Goal: Task Accomplishment & Management: Manage account settings

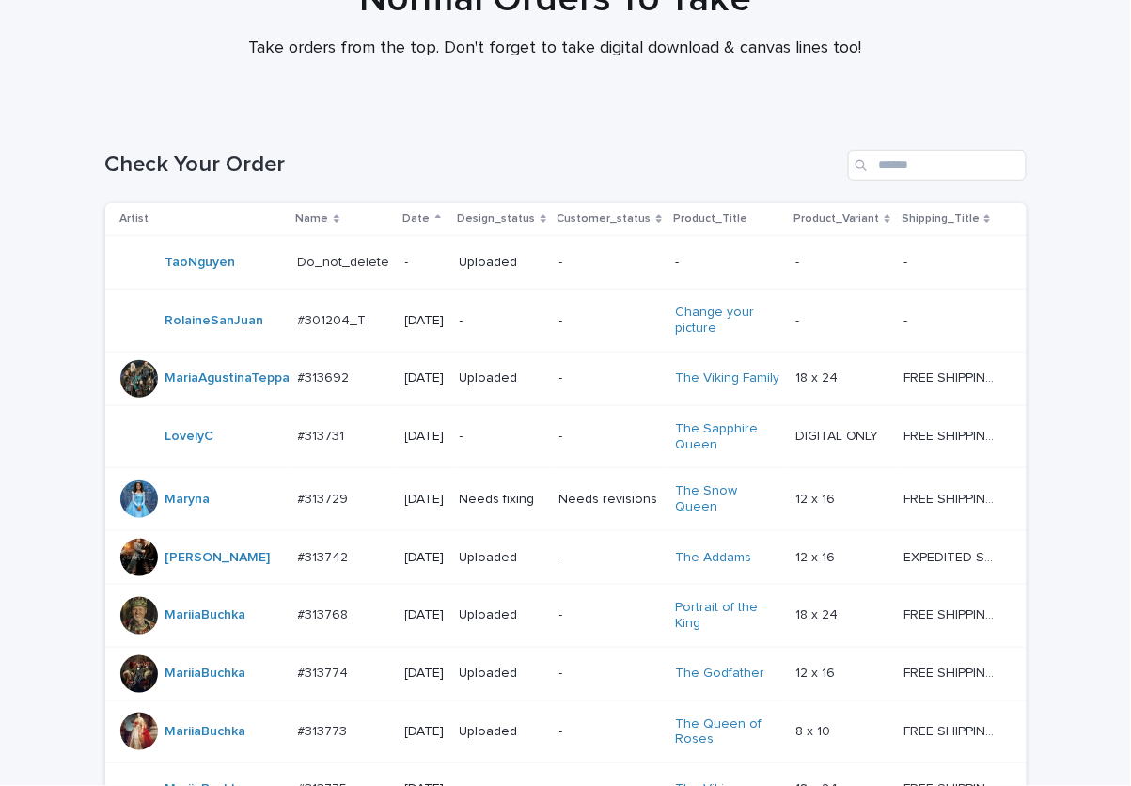
scroll to position [838, 0]
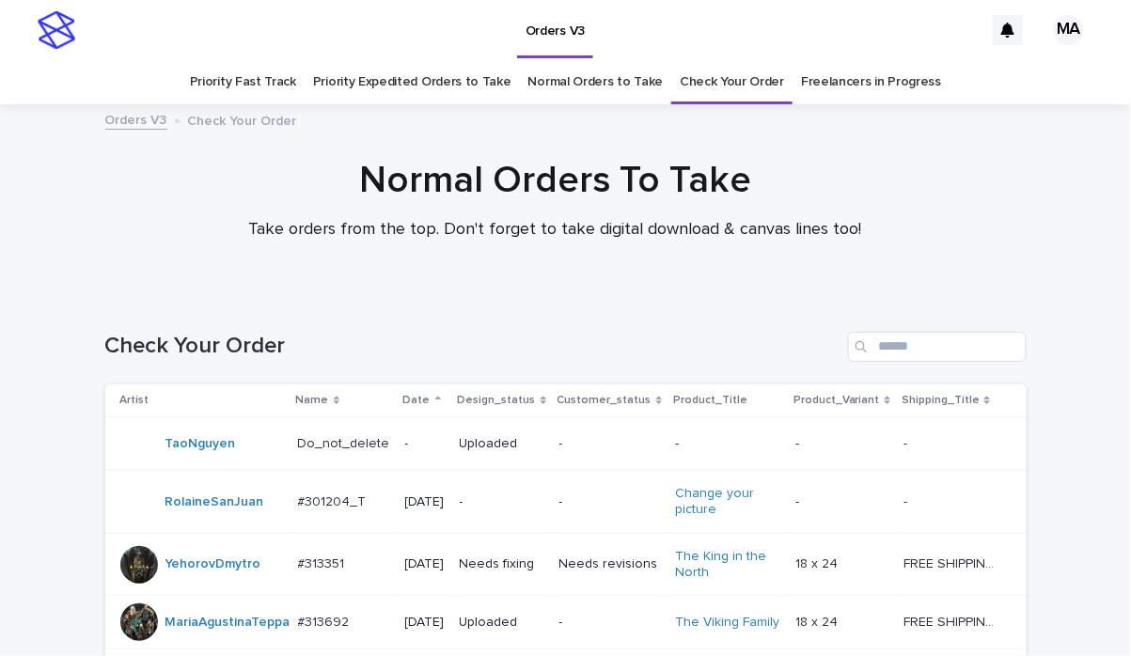
scroll to position [1785, 0]
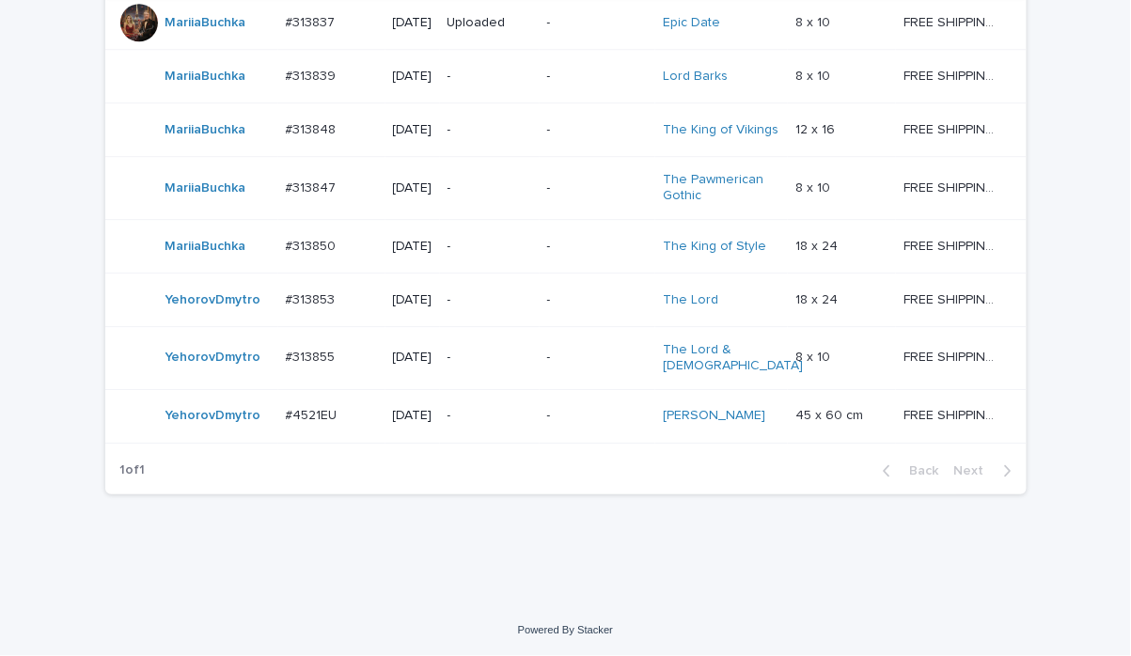
scroll to position [1470, 0]
